Goal: Task Accomplishment & Management: Use online tool/utility

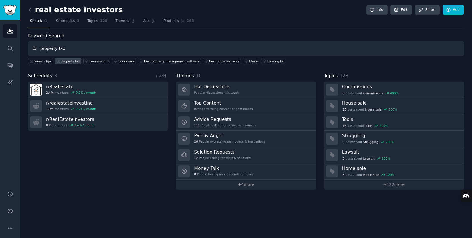
click at [64, 47] on input "property tax" at bounding box center [246, 48] width 436 height 15
type input "newsletter"
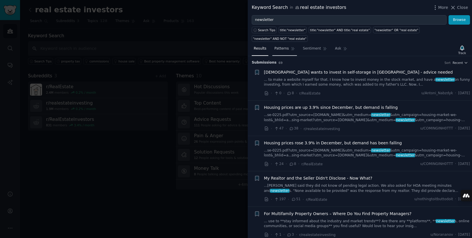
click at [280, 49] on span "Patterns" at bounding box center [281, 48] width 14 height 5
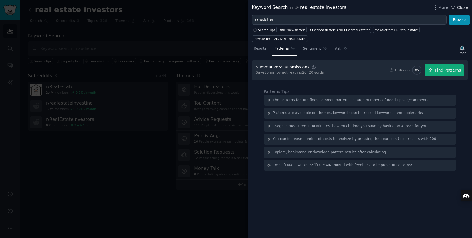
click at [461, 8] on span "Close" at bounding box center [462, 8] width 11 height 6
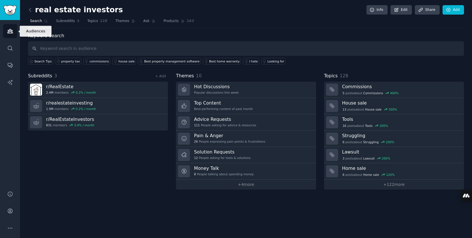
click at [11, 30] on icon "Sidebar" at bounding box center [9, 31] width 5 height 4
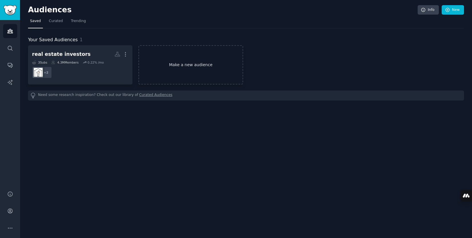
click at [181, 65] on link "Make a new audience" at bounding box center [190, 64] width 104 height 39
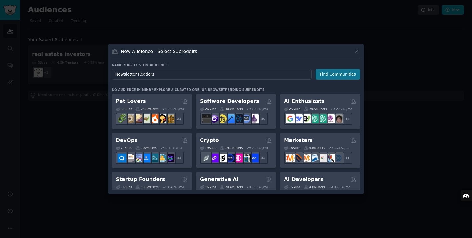
type input "Newsletter Readers"
click at [335, 73] on button "Find Communities" at bounding box center [337, 74] width 45 height 11
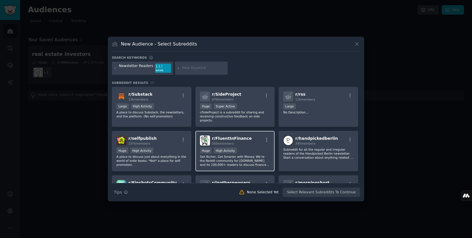
click at [216, 142] on span "565k members" at bounding box center [223, 143] width 22 height 3
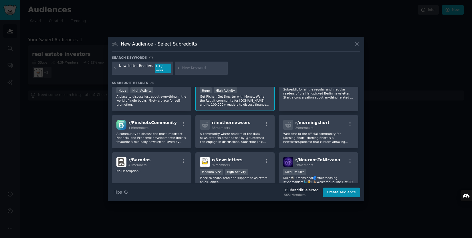
scroll to position [62, 0]
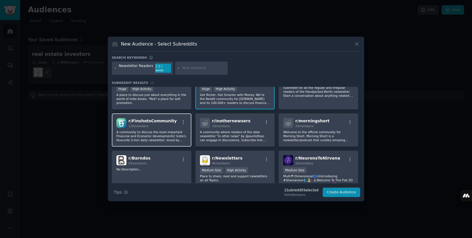
click at [145, 133] on p "A community to discuss the most important Financial and Economic developments! …" at bounding box center [151, 136] width 70 height 12
click at [200, 105] on p "A community to discuss the most important Financial and Economic developments! …" at bounding box center [235, 99] width 70 height 12
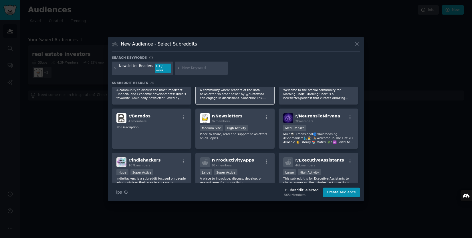
scroll to position [104, 0]
click at [221, 133] on p "Place to share, read and support newsletters on all Topics." at bounding box center [235, 136] width 70 height 8
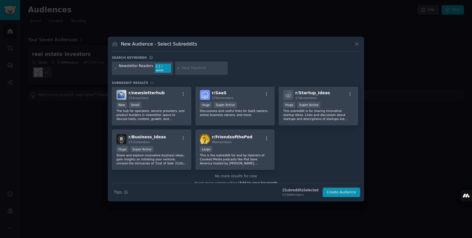
scroll to position [222, 0]
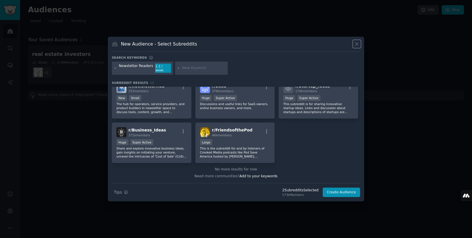
click at [357, 45] on icon at bounding box center [356, 44] width 3 height 3
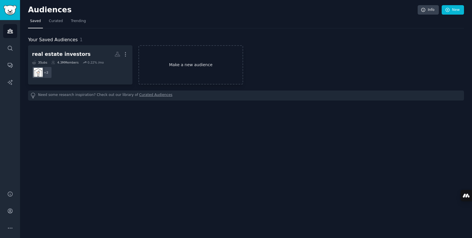
click at [186, 65] on link "Make a new audience" at bounding box center [190, 64] width 104 height 39
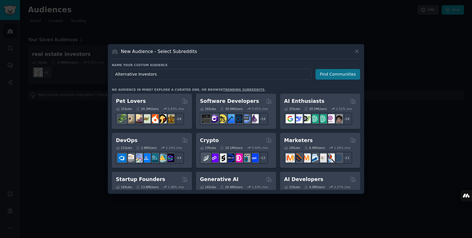
type input "Alternative Investors"
click at [330, 76] on button "Find Communities" at bounding box center [337, 74] width 45 height 11
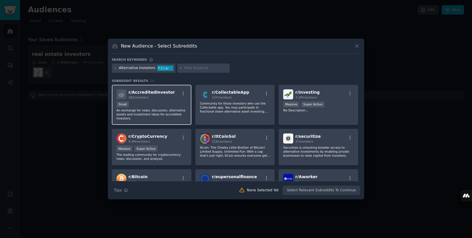
click at [153, 109] on p "An exchange for news, discussion, alternative assets and investment ideas for a…" at bounding box center [151, 114] width 70 height 12
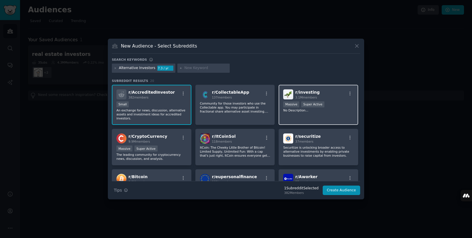
click at [296, 113] on div "r/ investing 3.1M members Massive Super Active No Description..." at bounding box center [317, 105] width 79 height 40
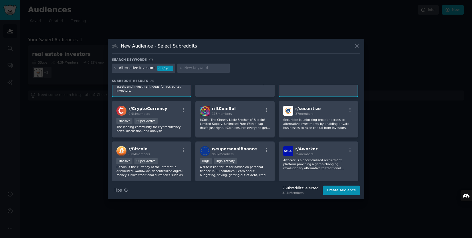
scroll to position [30, 0]
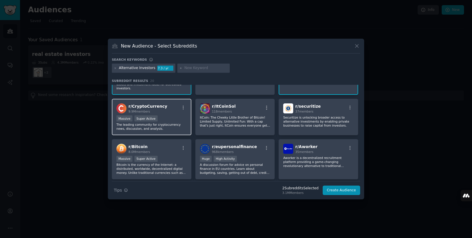
click at [167, 121] on div "Massive Super Active" at bounding box center [151, 118] width 70 height 7
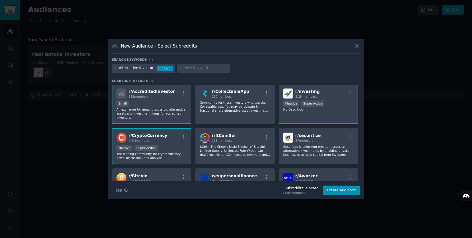
scroll to position [0, 0]
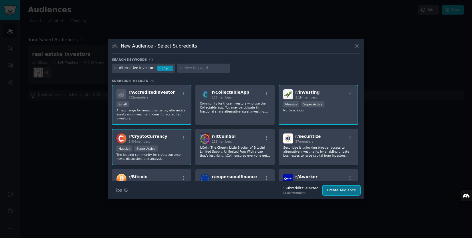
click at [336, 191] on button "Create Audience" at bounding box center [341, 190] width 38 height 10
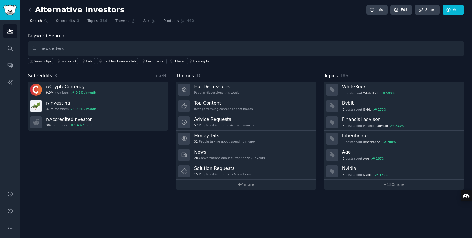
type input "newsletters"
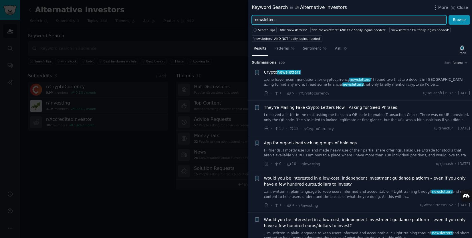
click at [278, 21] on input "newsletters" at bounding box center [349, 20] width 195 height 10
click at [448, 15] on button "Browse" at bounding box center [458, 20] width 21 height 10
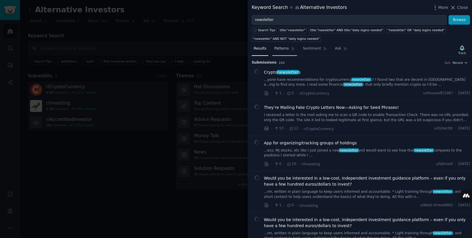
click at [279, 49] on span "Patterns" at bounding box center [281, 48] width 14 height 5
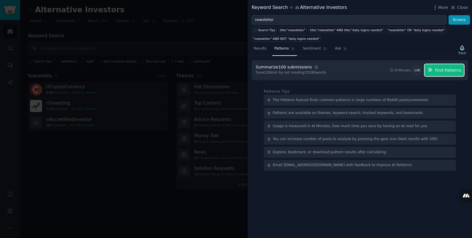
click at [440, 68] on span "Find Patterns" at bounding box center [448, 70] width 26 height 6
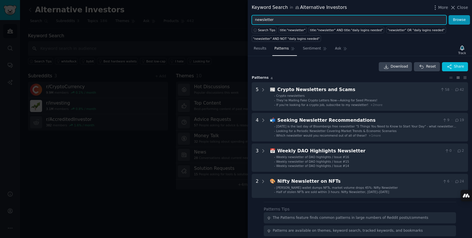
click at [276, 20] on input "newsletter" at bounding box center [349, 20] width 195 height 10
type input "newsletters"
click at [448, 15] on button "Browse" at bounding box center [458, 20] width 21 height 10
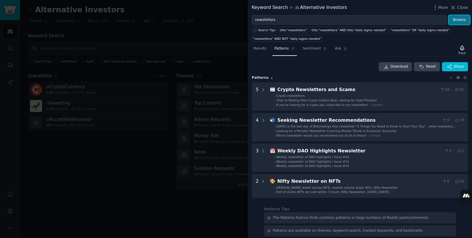
click at [458, 19] on button "Browse" at bounding box center [458, 20] width 21 height 10
click at [261, 50] on span "Results" at bounding box center [260, 48] width 13 height 5
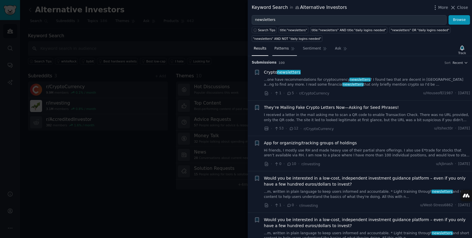
click at [284, 49] on span "Patterns" at bounding box center [281, 48] width 14 height 5
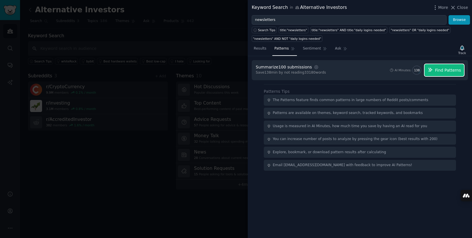
click at [445, 68] on span "Find Patterns" at bounding box center [448, 70] width 26 height 6
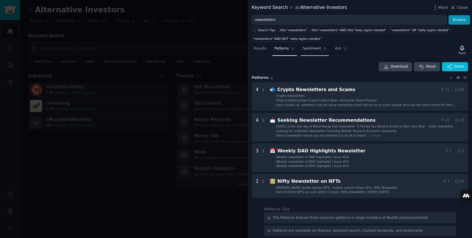
click at [311, 48] on span "Sentiment" at bounding box center [312, 48] width 18 height 5
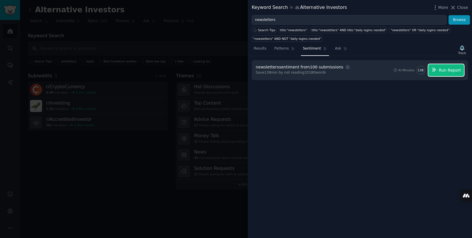
click at [446, 67] on span "Run Report" at bounding box center [450, 70] width 22 height 6
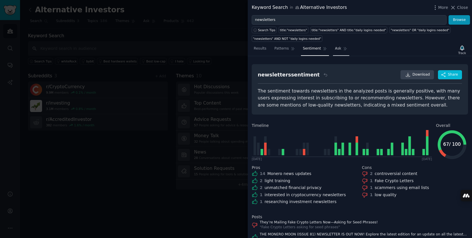
click at [337, 49] on span "Ask" at bounding box center [338, 48] width 6 height 5
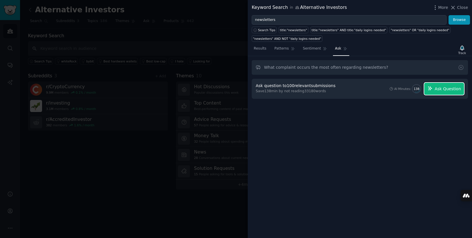
click at [439, 87] on span "Ask Question" at bounding box center [447, 89] width 26 height 6
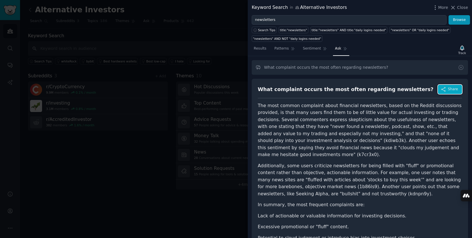
click at [449, 88] on span "Share" at bounding box center [453, 89] width 10 height 5
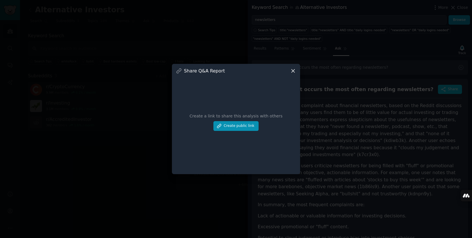
click at [292, 71] on icon at bounding box center [292, 70] width 3 height 3
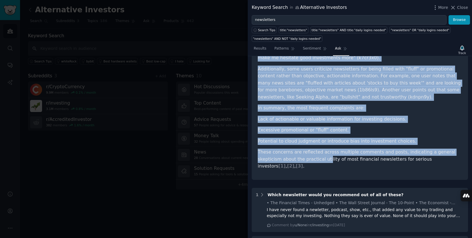
scroll to position [93, 0]
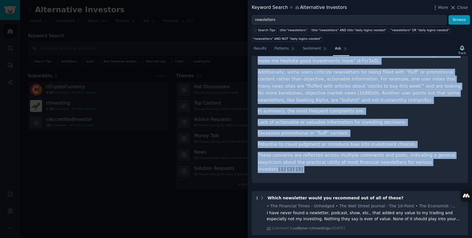
drag, startPoint x: 258, startPoint y: 89, endPoint x: 439, endPoint y: 158, distance: 193.0
click at [439, 158] on div "What complaint occurs the most often regarding newsletters? Share The most comm…" at bounding box center [360, 84] width 216 height 198
copy div "What complaint occurs the most often regarding newsletters? Share The most comm…"
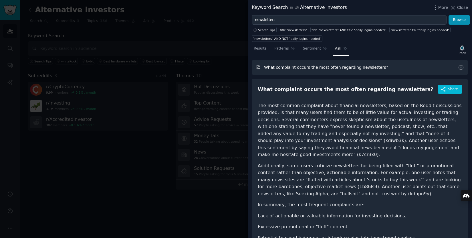
click at [284, 70] on input "What complaint occurs the most often regarding newsletters?" at bounding box center [360, 67] width 216 height 15
drag, startPoint x: 383, startPoint y: 68, endPoint x: 257, endPoint y: 67, distance: 125.5
click at [257, 67] on input "What complaint occurs the most often regarding newsletters?" at bounding box center [360, 67] width 216 height 15
type input "What are the features people like most about their favorite newsletters?"
click at [401, 67] on input "What are the features people like most about their favorite newsletters?" at bounding box center [360, 67] width 216 height 15
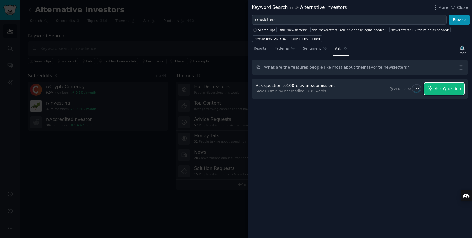
click at [441, 88] on span "Ask Question" at bounding box center [447, 89] width 26 height 6
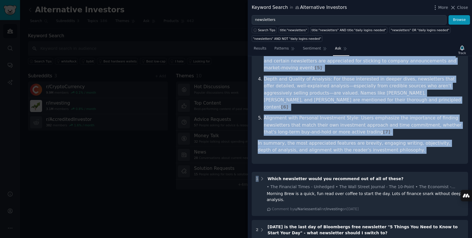
scroll to position [157, 0]
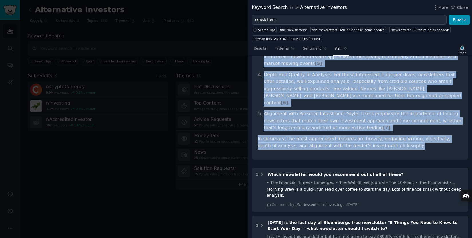
drag, startPoint x: 258, startPoint y: 90, endPoint x: 406, endPoint y: 135, distance: 155.3
click at [406, 135] on div "What are the features people like most about their favorite newsletters? Share …" at bounding box center [360, 41] width 216 height 238
copy div "What are the features people like most about their favorite newsletters? Share …"
click at [465, 7] on span "Close" at bounding box center [462, 8] width 11 height 6
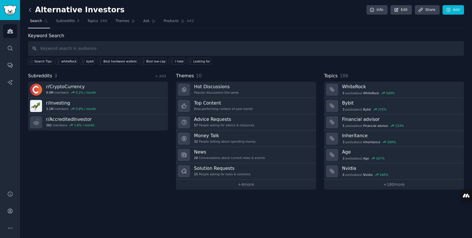
click at [30, 10] on icon at bounding box center [30, 10] width 6 height 6
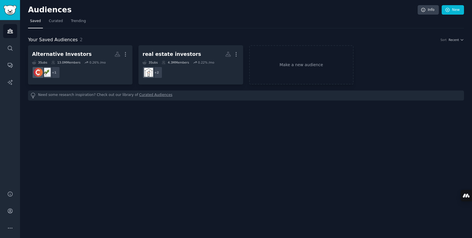
click at [126, 31] on div "Your Saved Audiences 2 Sort Recent Alternative Investors More 3 Sub s 13.0M Mem…" at bounding box center [246, 64] width 436 height 72
click at [139, 178] on div "Audiences Info New Saved Curated Trending Your Saved Audiences 2 Sort Recent Al…" at bounding box center [246, 119] width 452 height 238
